Goal: Task Accomplishment & Management: Use online tool/utility

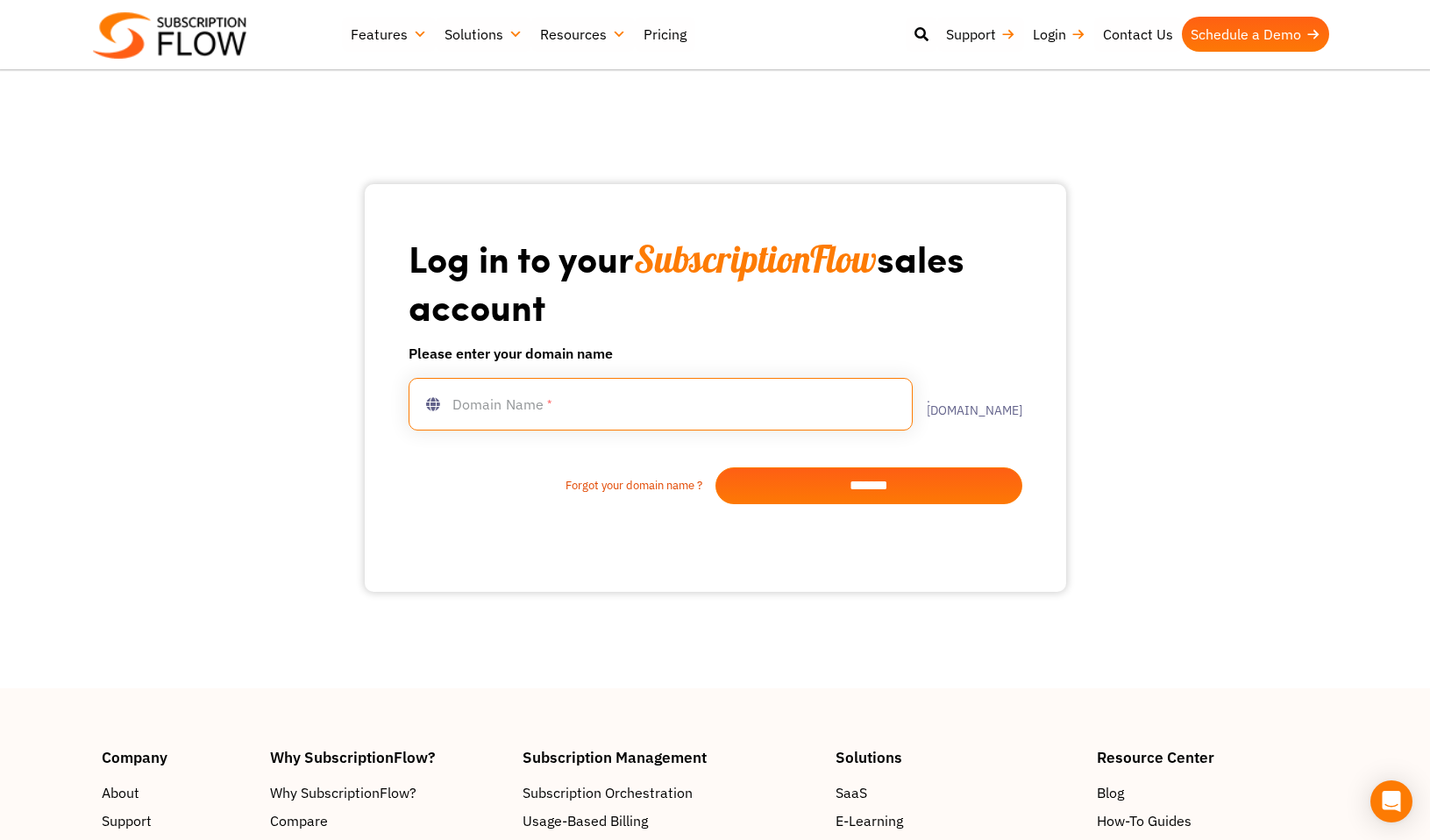
click at [670, 388] on input "text" at bounding box center [660, 404] width 504 height 53
type input "***"
click at [821, 478] on input "*******" at bounding box center [869, 485] width 307 height 37
